Goal: Navigation & Orientation: Find specific page/section

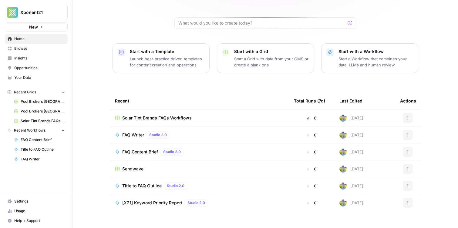
scroll to position [51, 0]
click at [36, 51] on link "Browse" at bounding box center [36, 49] width 63 height 10
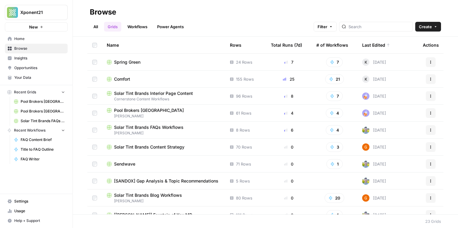
click at [131, 30] on link "Workflows" at bounding box center [137, 27] width 27 height 10
